Goal: Transaction & Acquisition: Purchase product/service

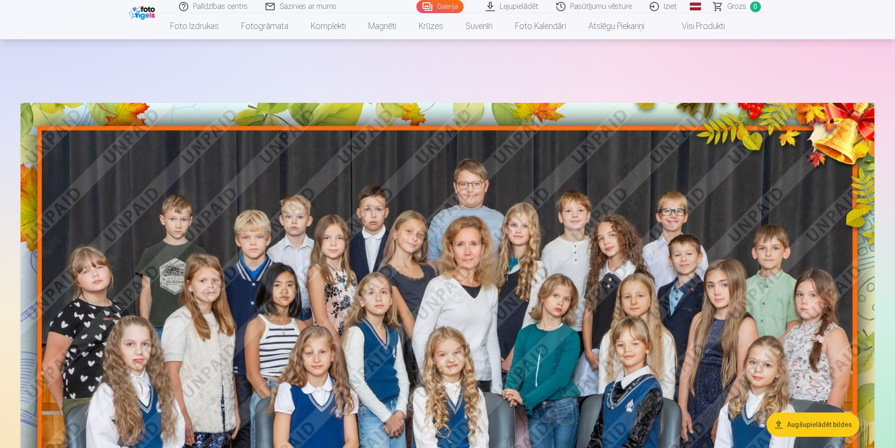
scroll to position [859, 0]
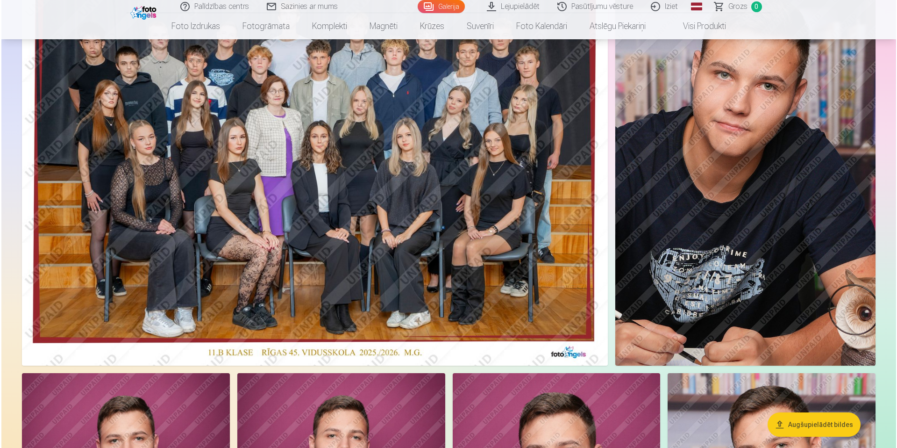
scroll to position [136, 0]
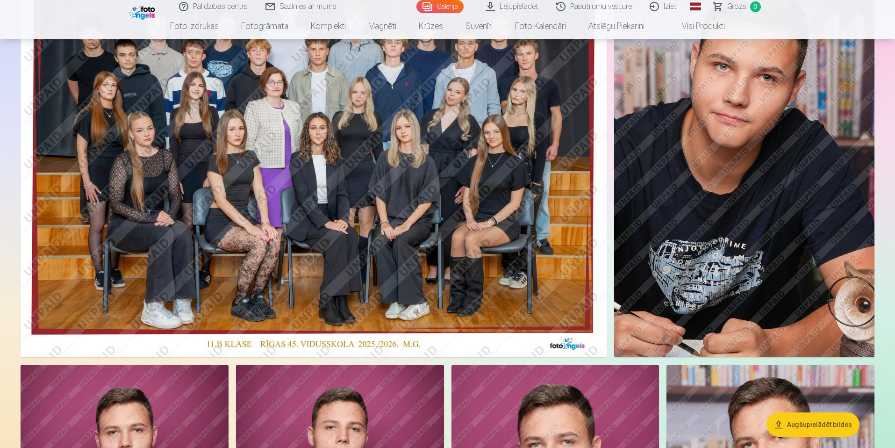
click at [682, 200] on img at bounding box center [744, 161] width 260 height 391
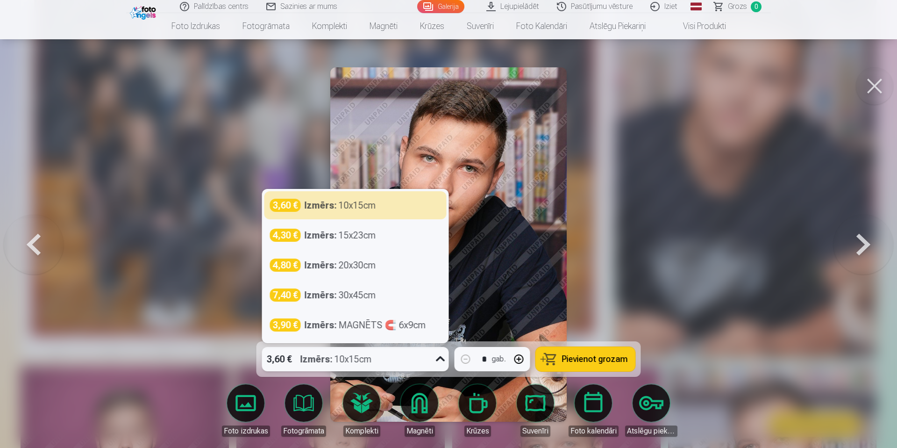
click at [437, 354] on icon at bounding box center [440, 358] width 15 height 15
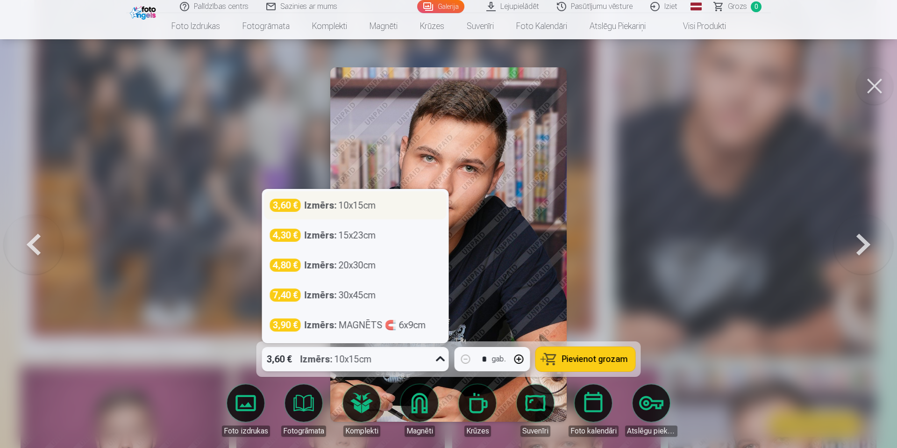
click at [340, 208] on div "Izmērs : 10x15cm" at bounding box center [341, 205] width 72 height 13
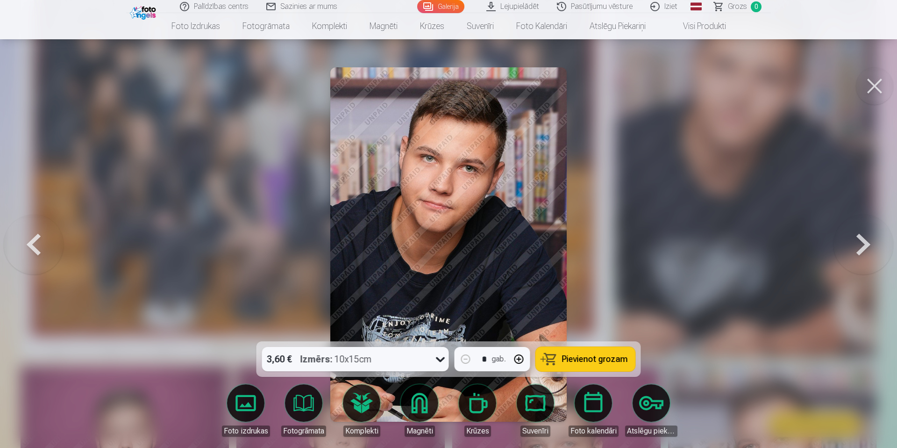
click at [599, 355] on span "Pievienot grozam" at bounding box center [595, 359] width 66 height 8
click at [864, 245] on button at bounding box center [864, 244] width 60 height 175
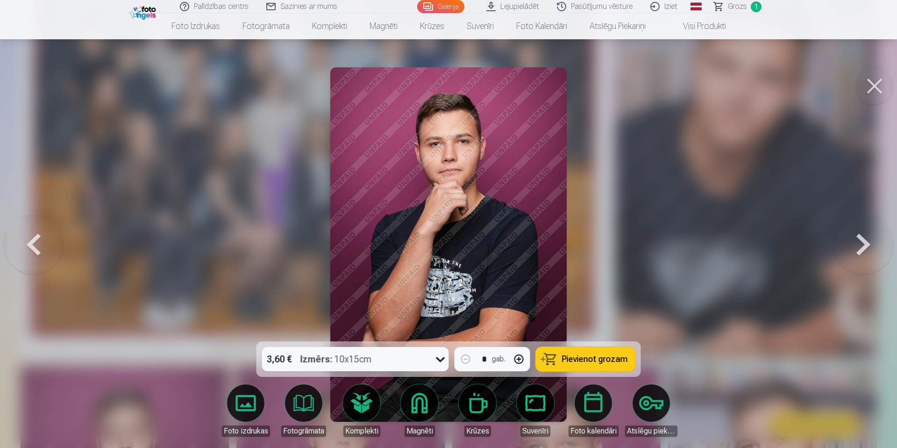
click at [865, 251] on button at bounding box center [864, 244] width 60 height 175
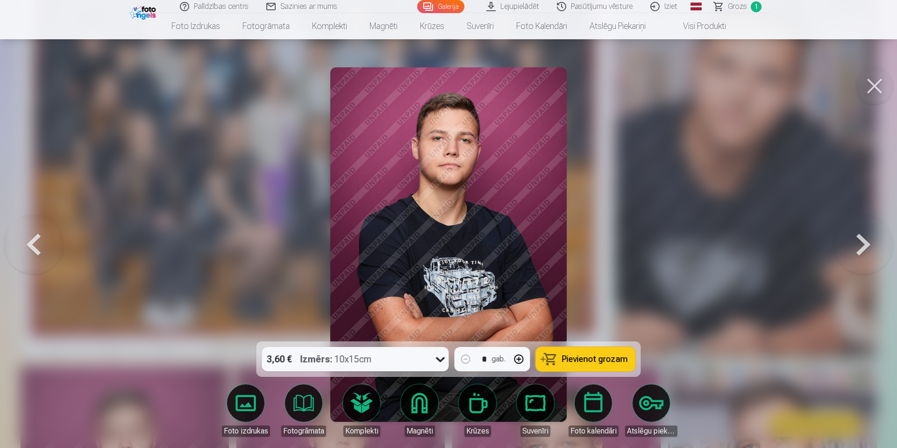
click at [865, 251] on button at bounding box center [864, 244] width 60 height 175
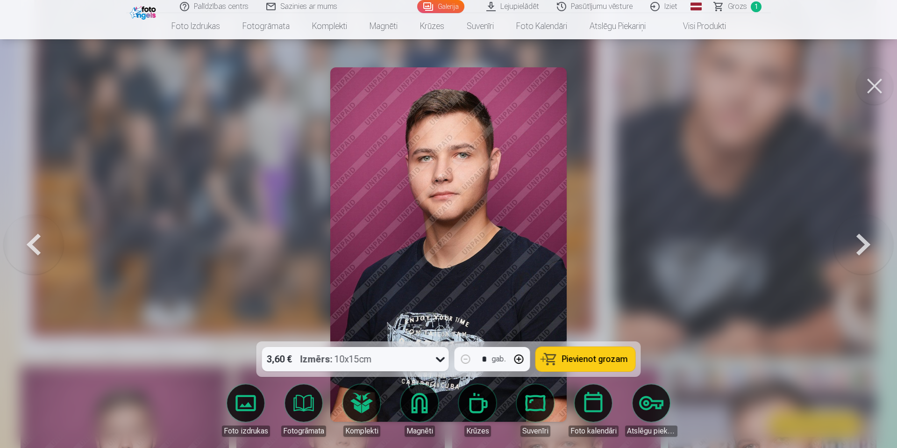
click at [865, 251] on button at bounding box center [864, 244] width 60 height 175
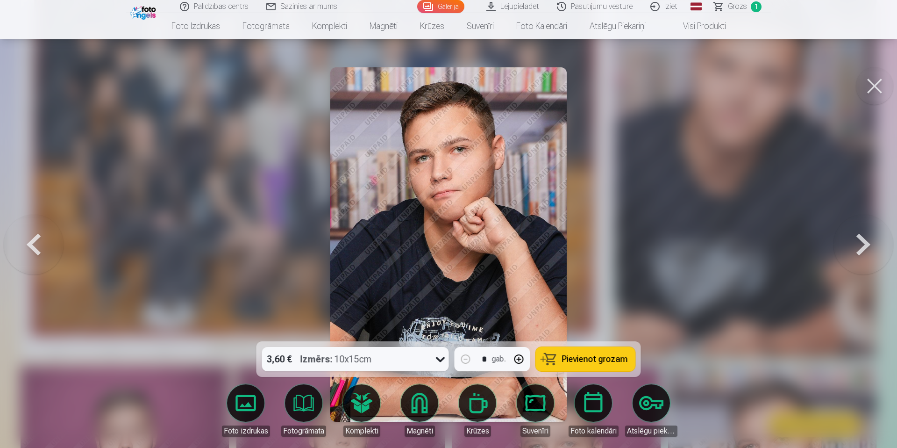
click at [865, 251] on button at bounding box center [864, 244] width 60 height 175
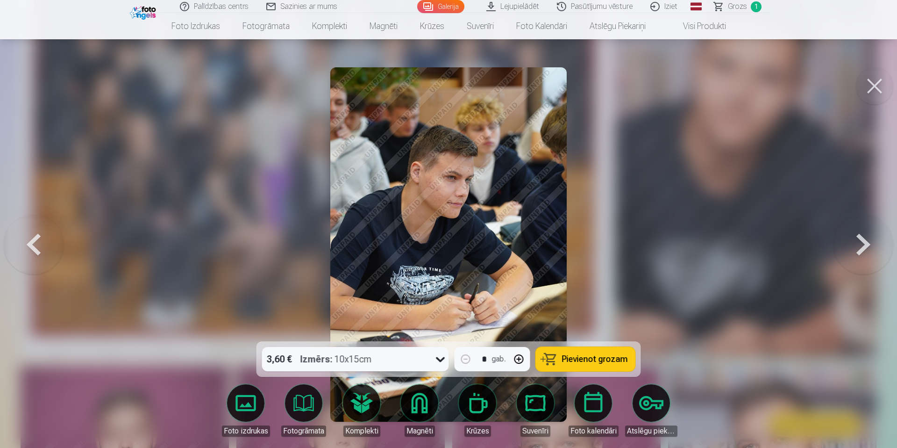
click at [865, 251] on button at bounding box center [864, 244] width 60 height 175
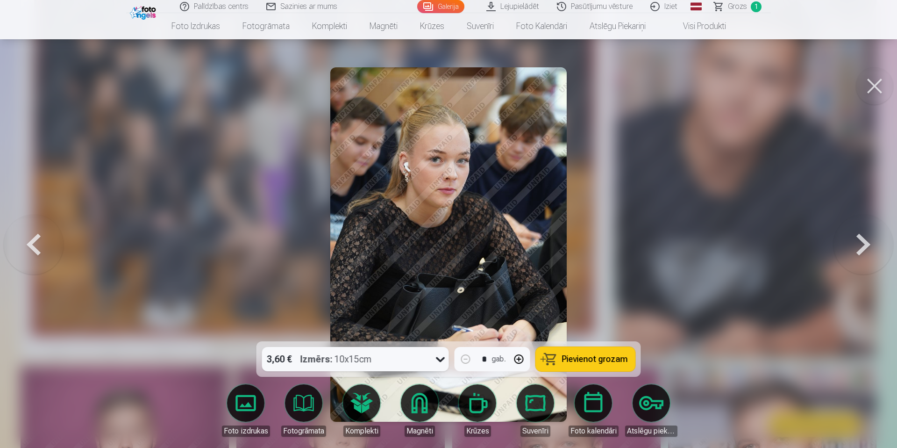
click at [865, 251] on button at bounding box center [864, 244] width 60 height 175
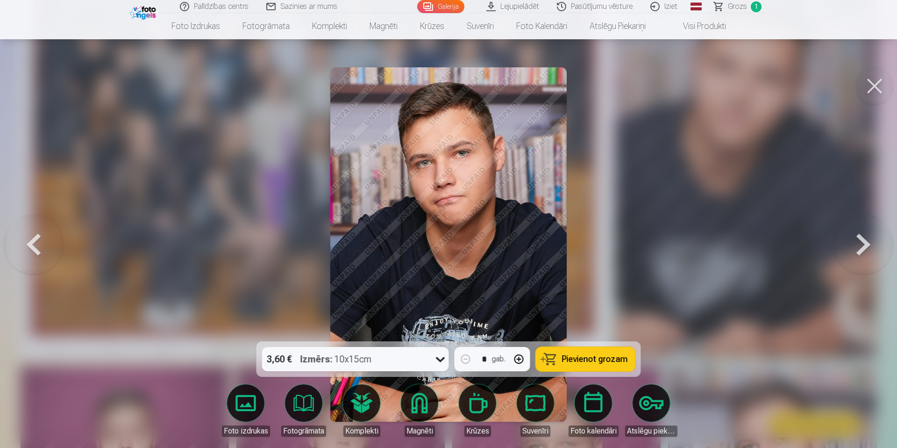
click at [865, 251] on button at bounding box center [864, 244] width 60 height 175
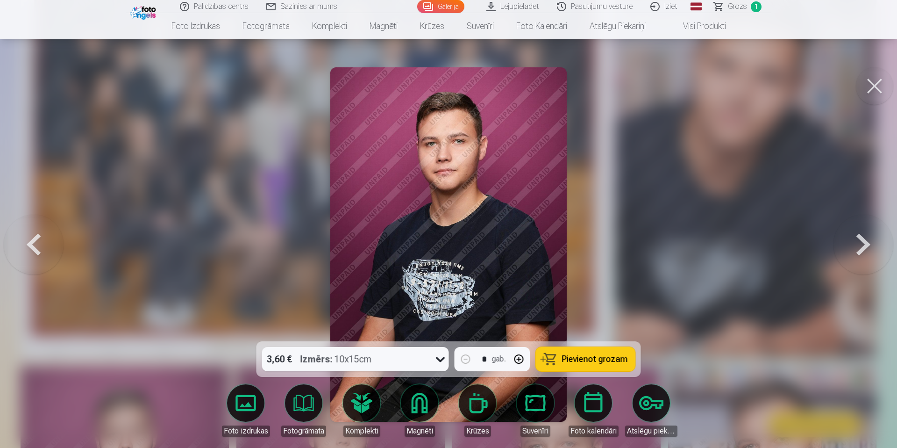
click at [865, 251] on button at bounding box center [864, 244] width 60 height 175
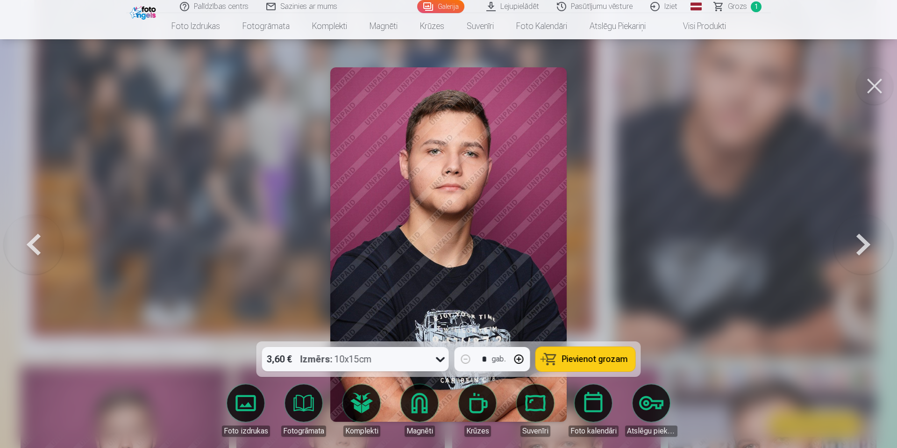
click at [865, 251] on button at bounding box center [864, 244] width 60 height 175
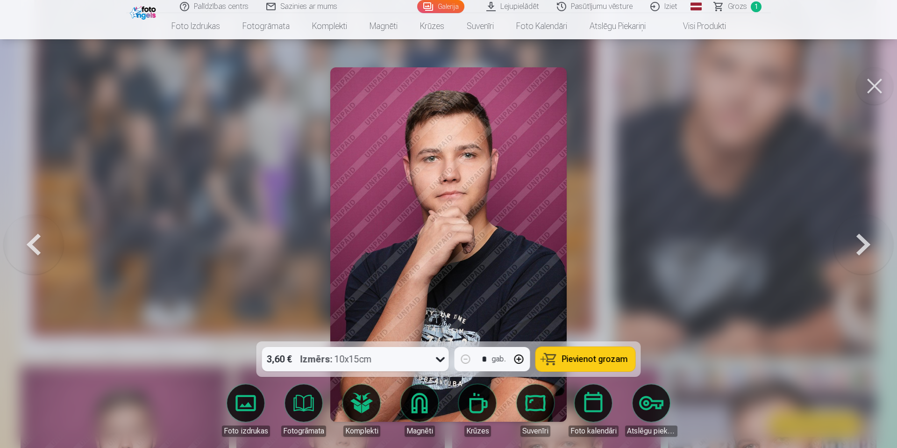
click at [865, 251] on button at bounding box center [864, 244] width 60 height 175
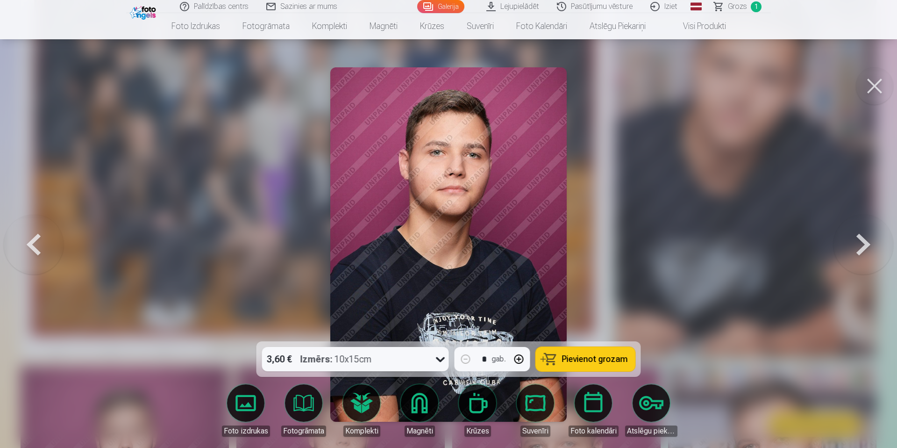
click at [865, 251] on button at bounding box center [864, 244] width 60 height 175
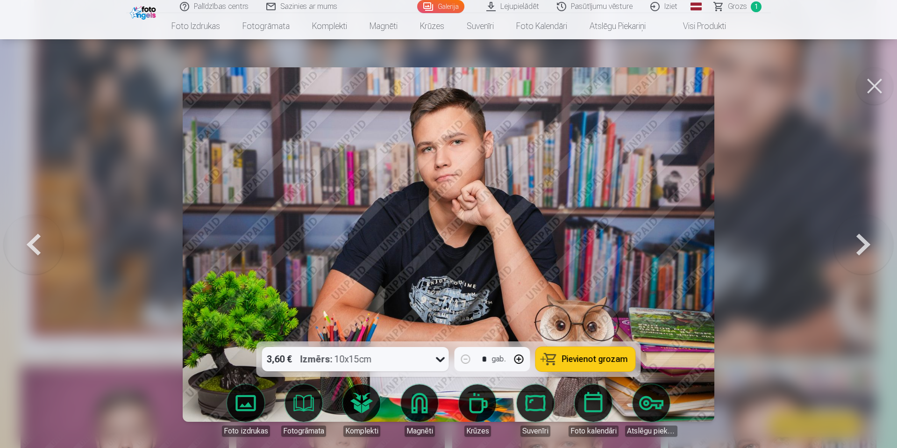
click at [867, 243] on button at bounding box center [864, 244] width 60 height 175
